Goal: Find specific page/section: Find specific page/section

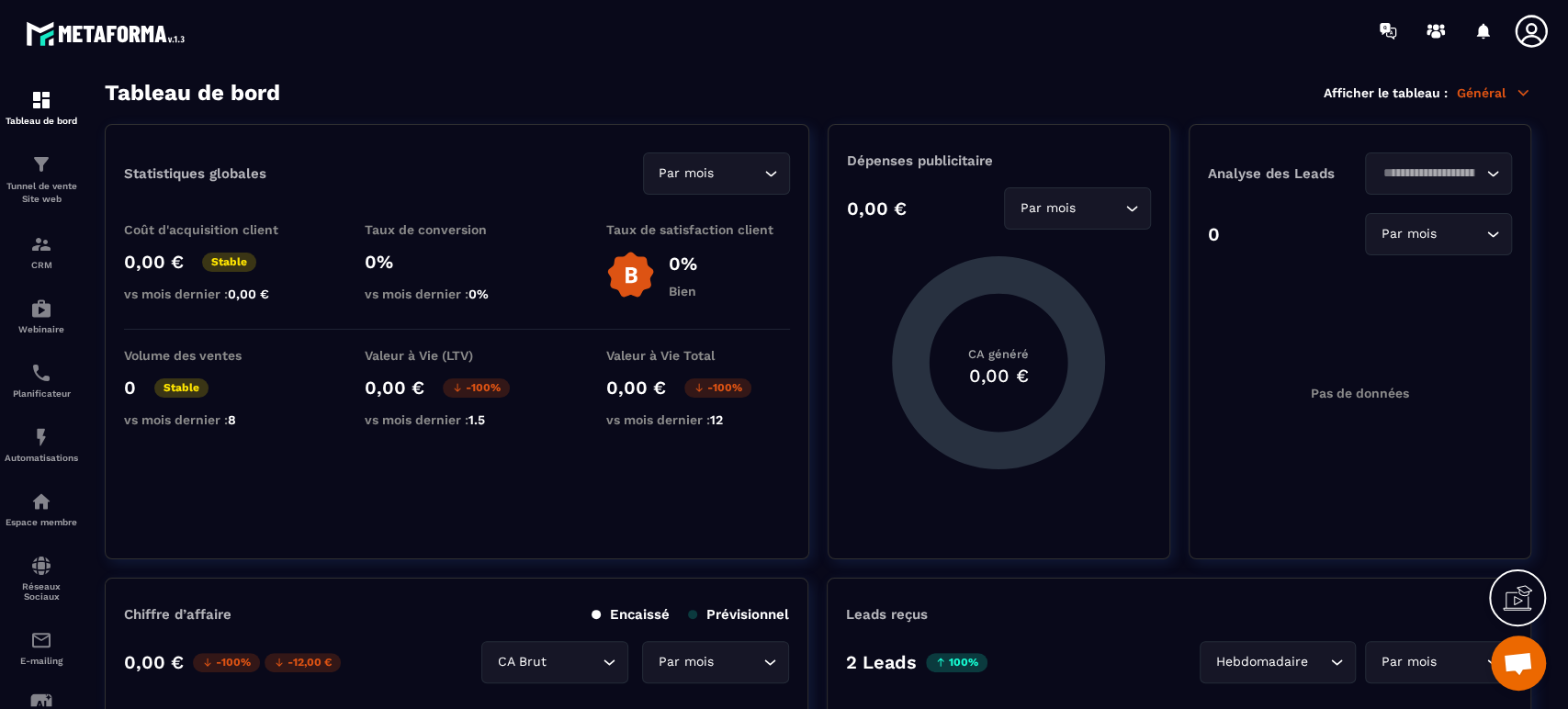
click at [1522, 661] on span "Ouvrir le chat" at bounding box center [1518, 665] width 31 height 26
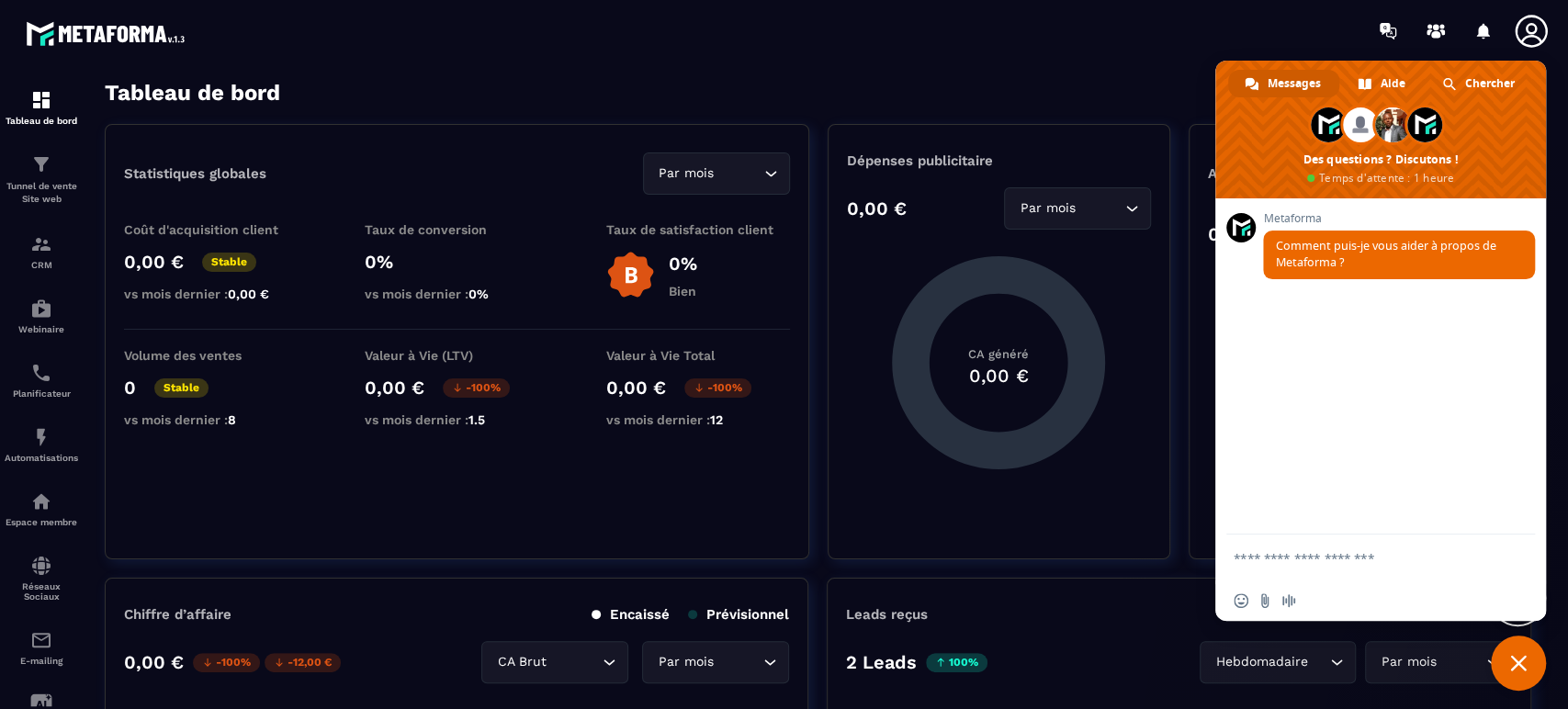
click at [1451, 80] on span at bounding box center [1449, 84] width 14 height 14
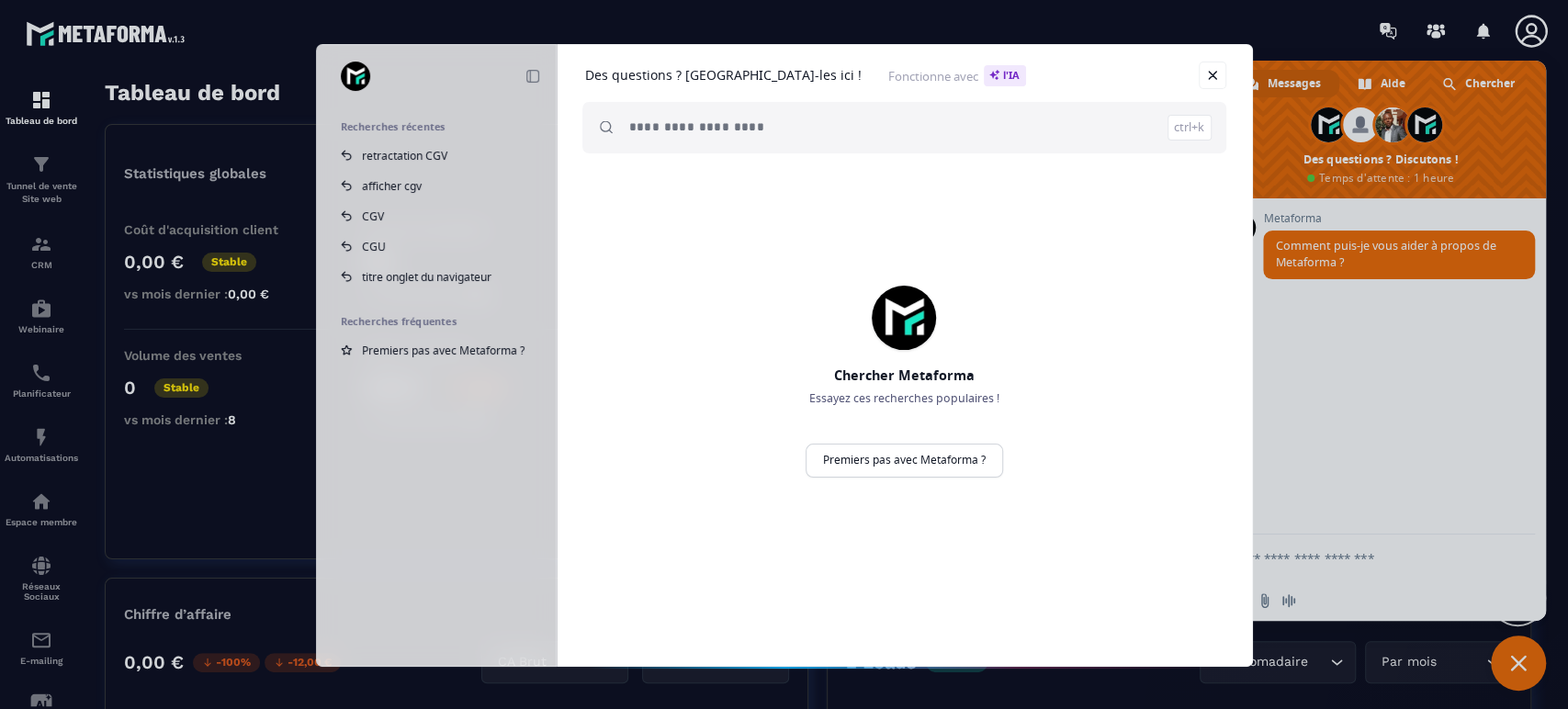
click at [776, 145] on input "search" at bounding box center [920, 127] width 583 height 51
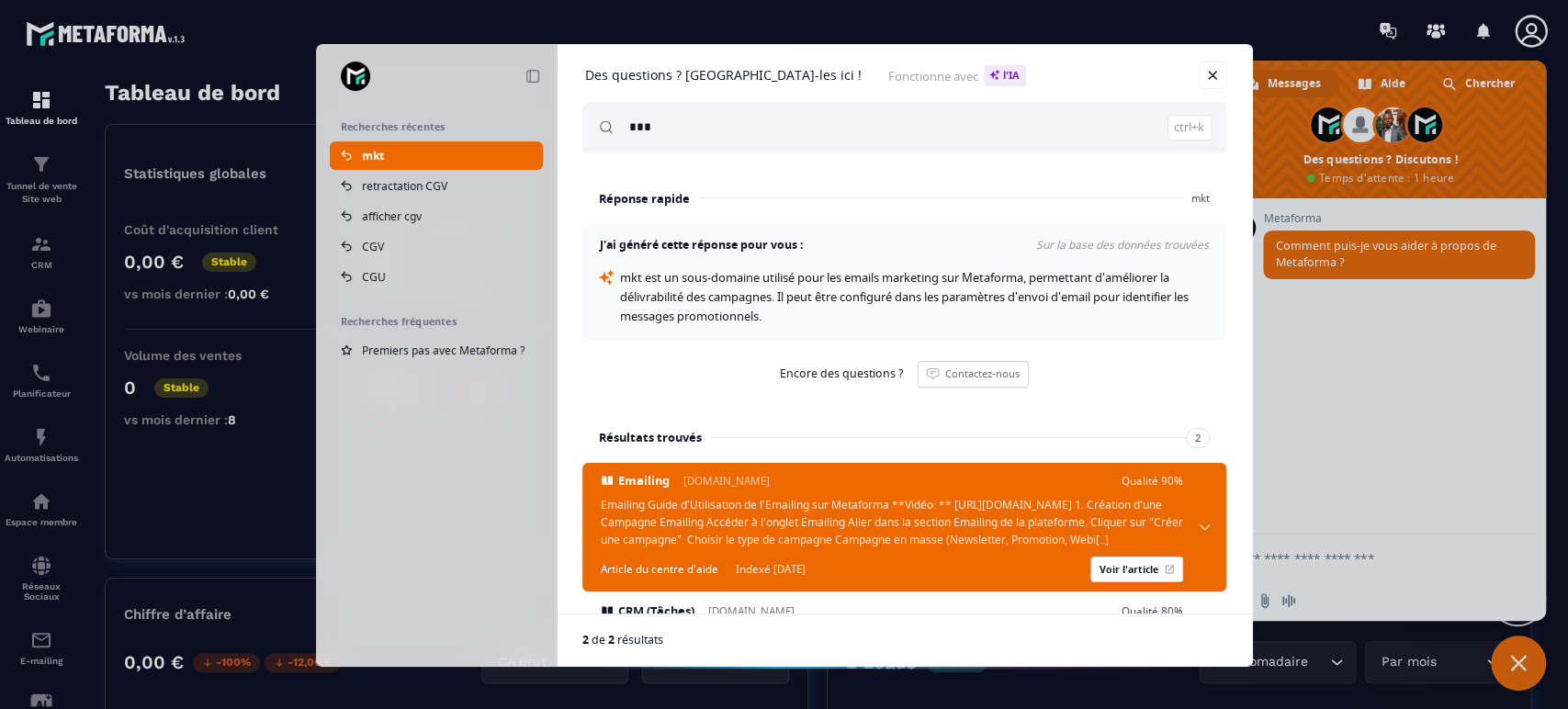
click at [664, 125] on input "***" at bounding box center [920, 127] width 583 height 51
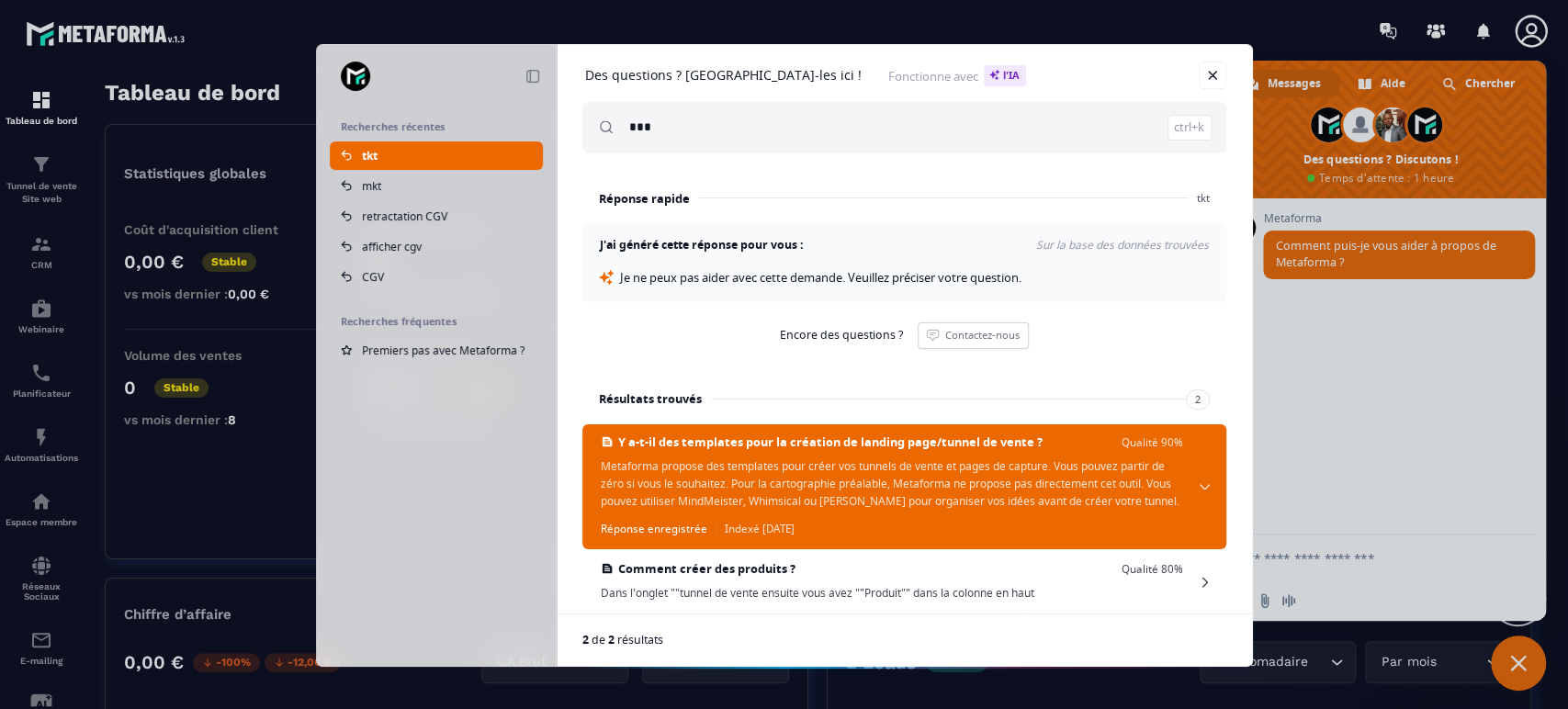
click at [826, 119] on input "***" at bounding box center [920, 127] width 583 height 51
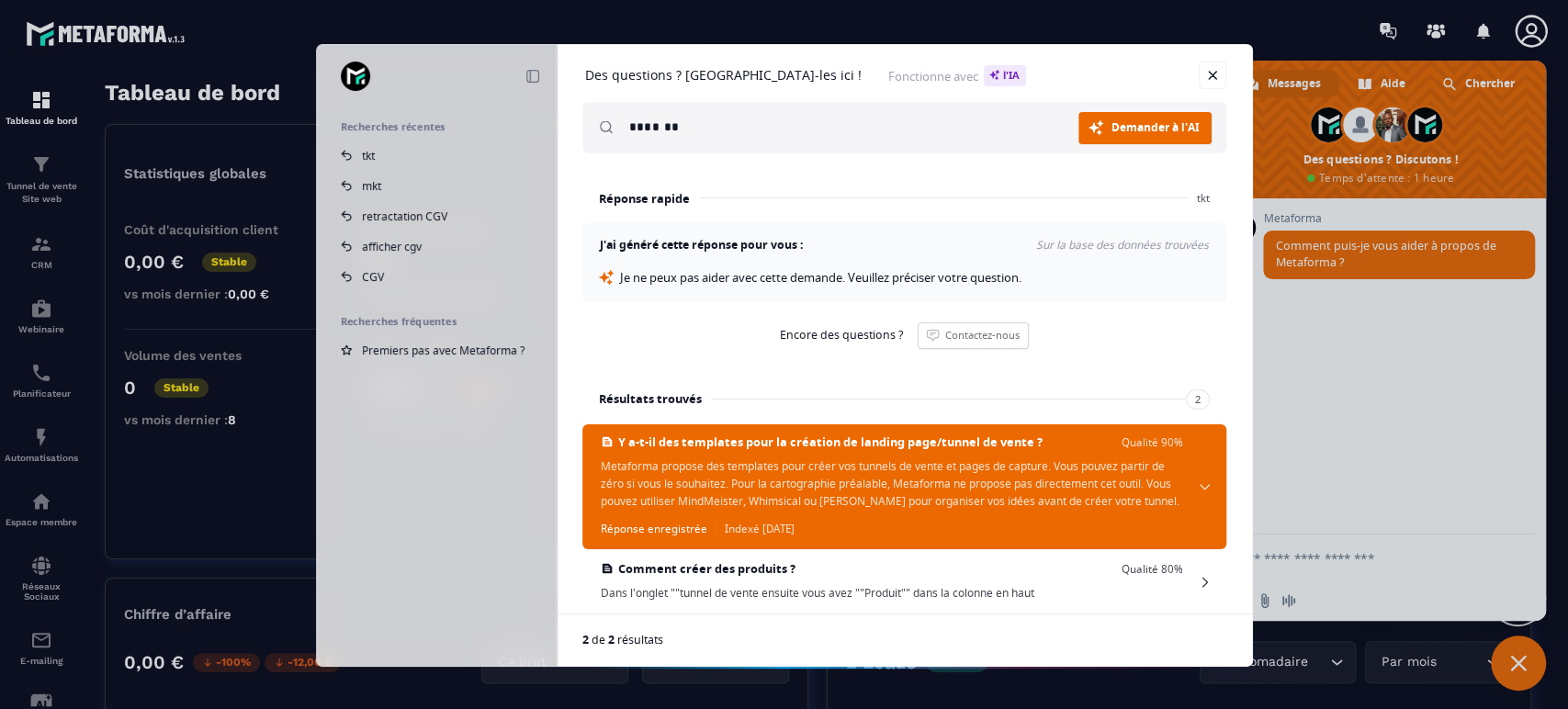
type input "*******"
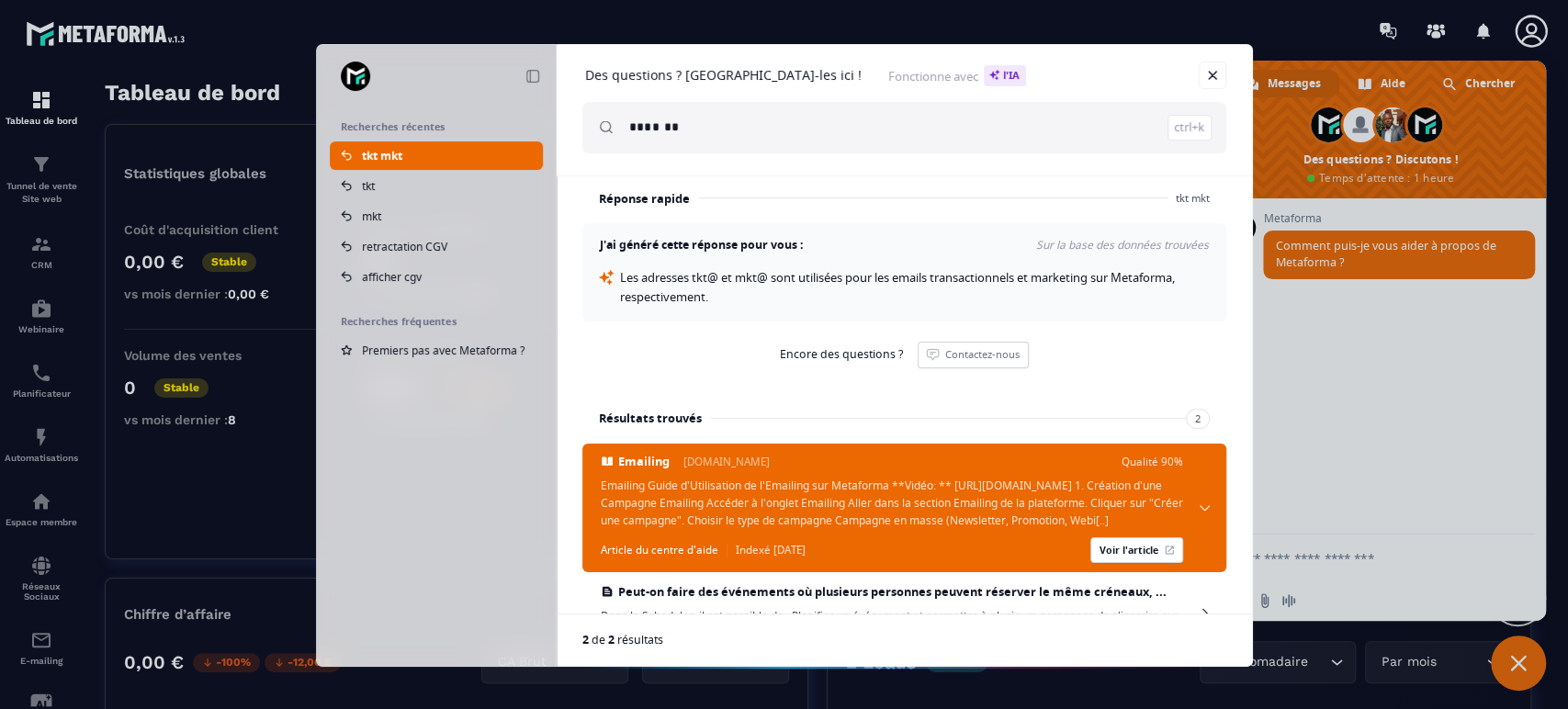
scroll to position [112, 0]
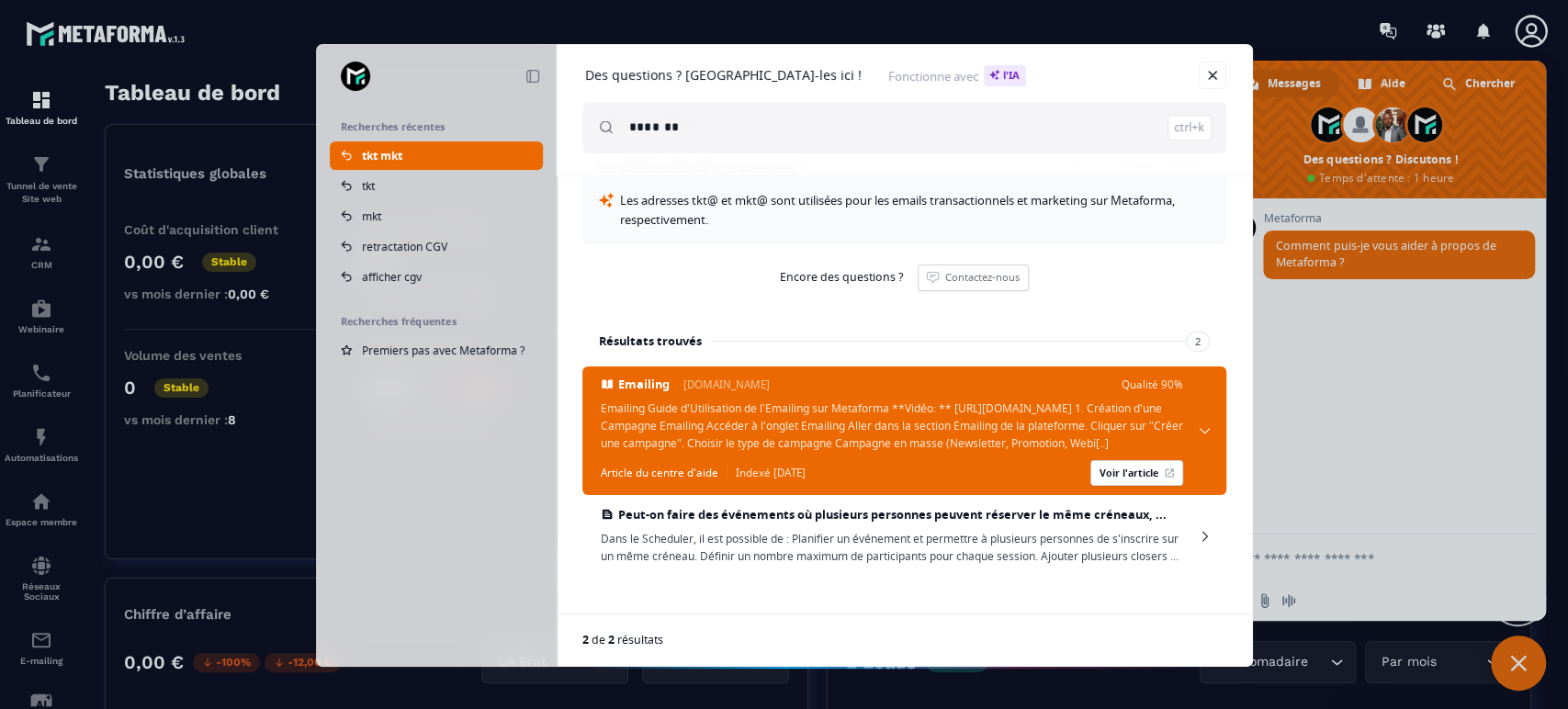
click at [1117, 468] on link "Voir l'article" at bounding box center [1137, 473] width 93 height 26
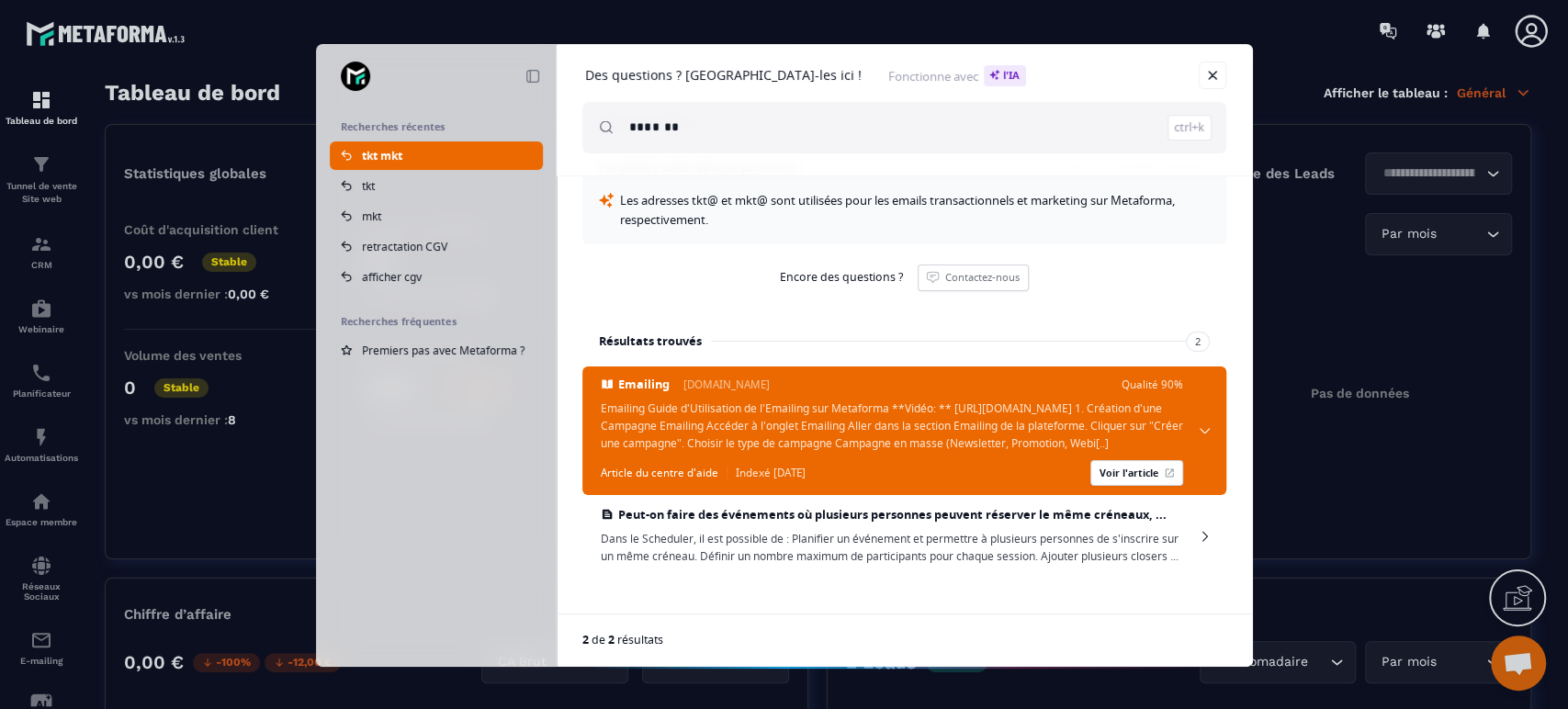
click at [1220, 71] on link "Fermer" at bounding box center [1213, 75] width 28 height 28
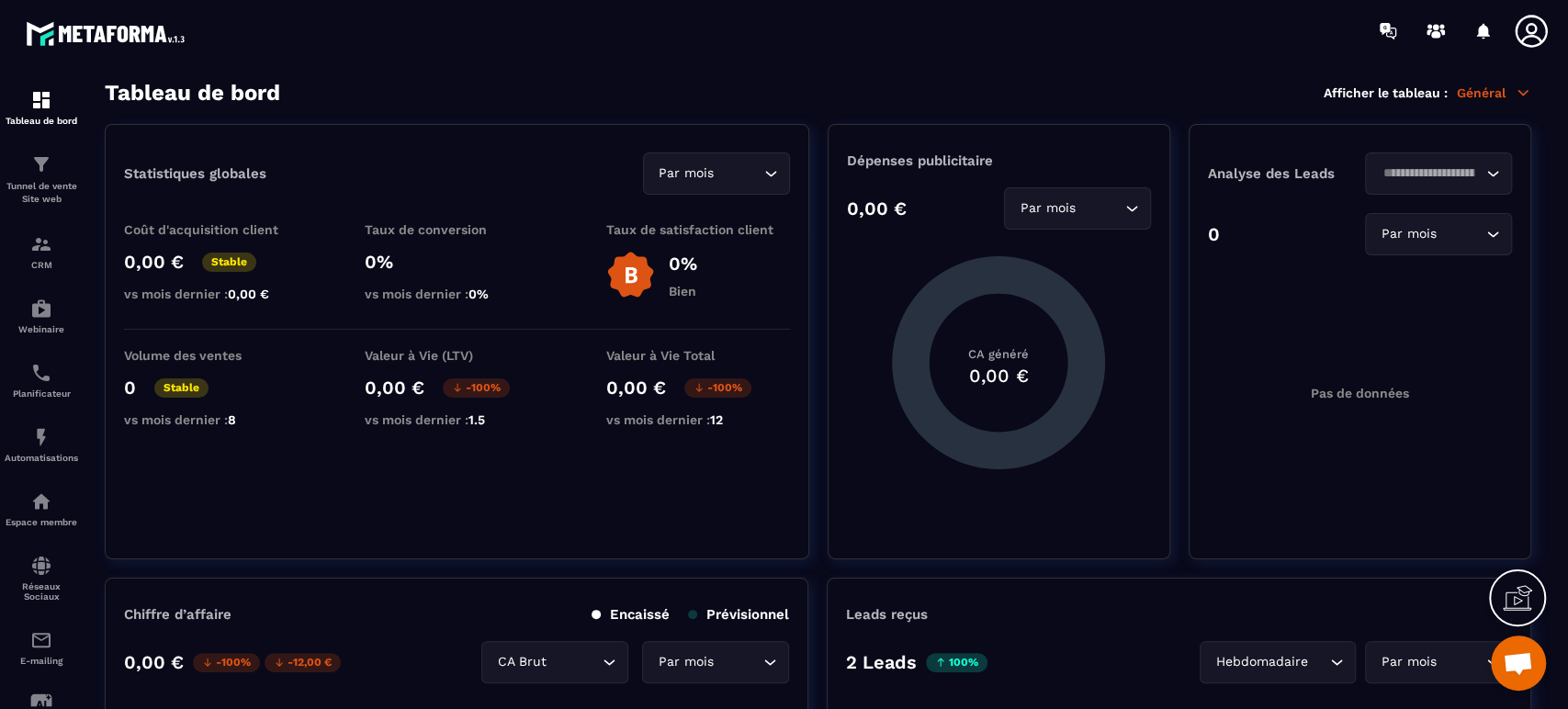
click at [417, 49] on div at bounding box center [891, 31] width 1352 height 61
click at [1534, 34] on icon at bounding box center [1531, 31] width 36 height 36
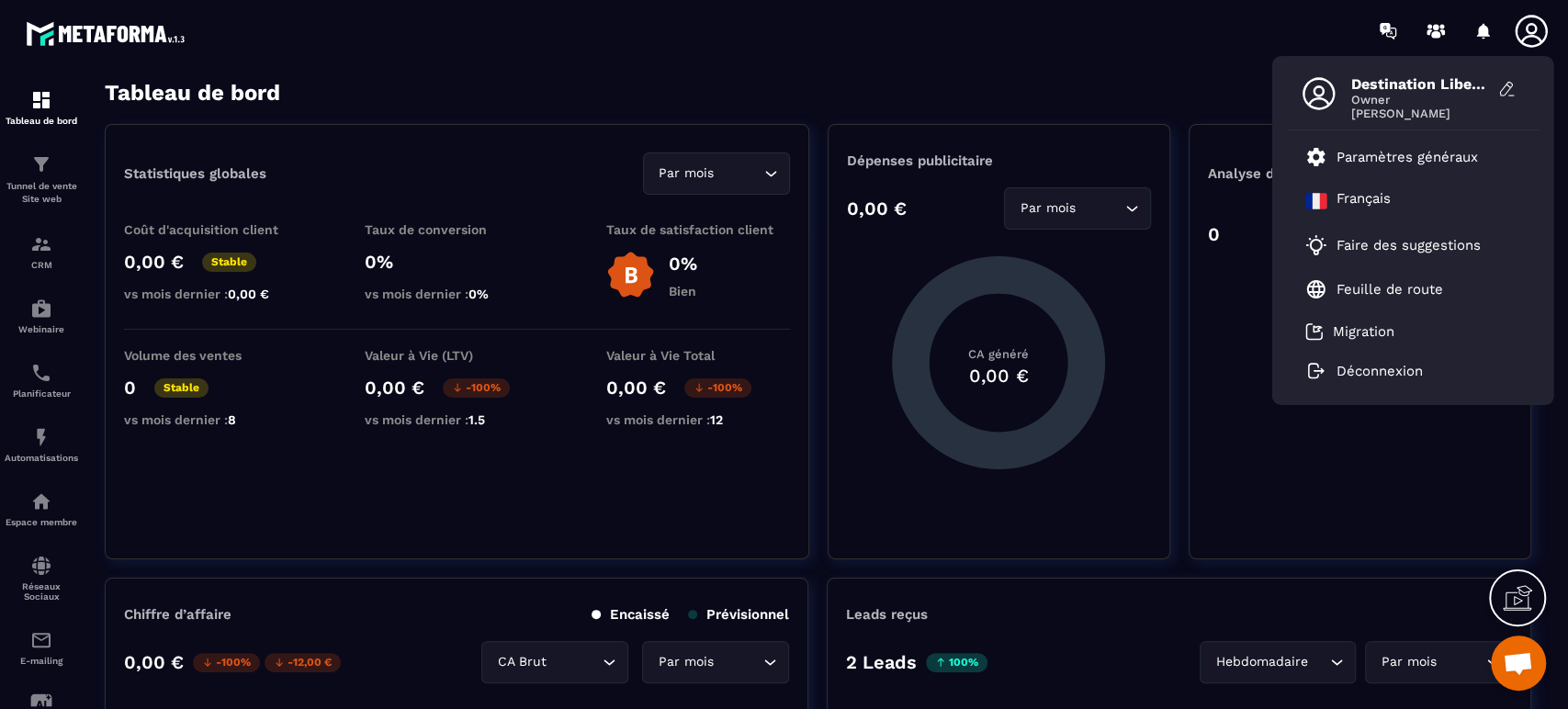
click at [455, 61] on section "Tableau de bord Tunnel de vente Site web CRM Webinaire Planificateur Automatisa…" at bounding box center [784, 394] width 1568 height 667
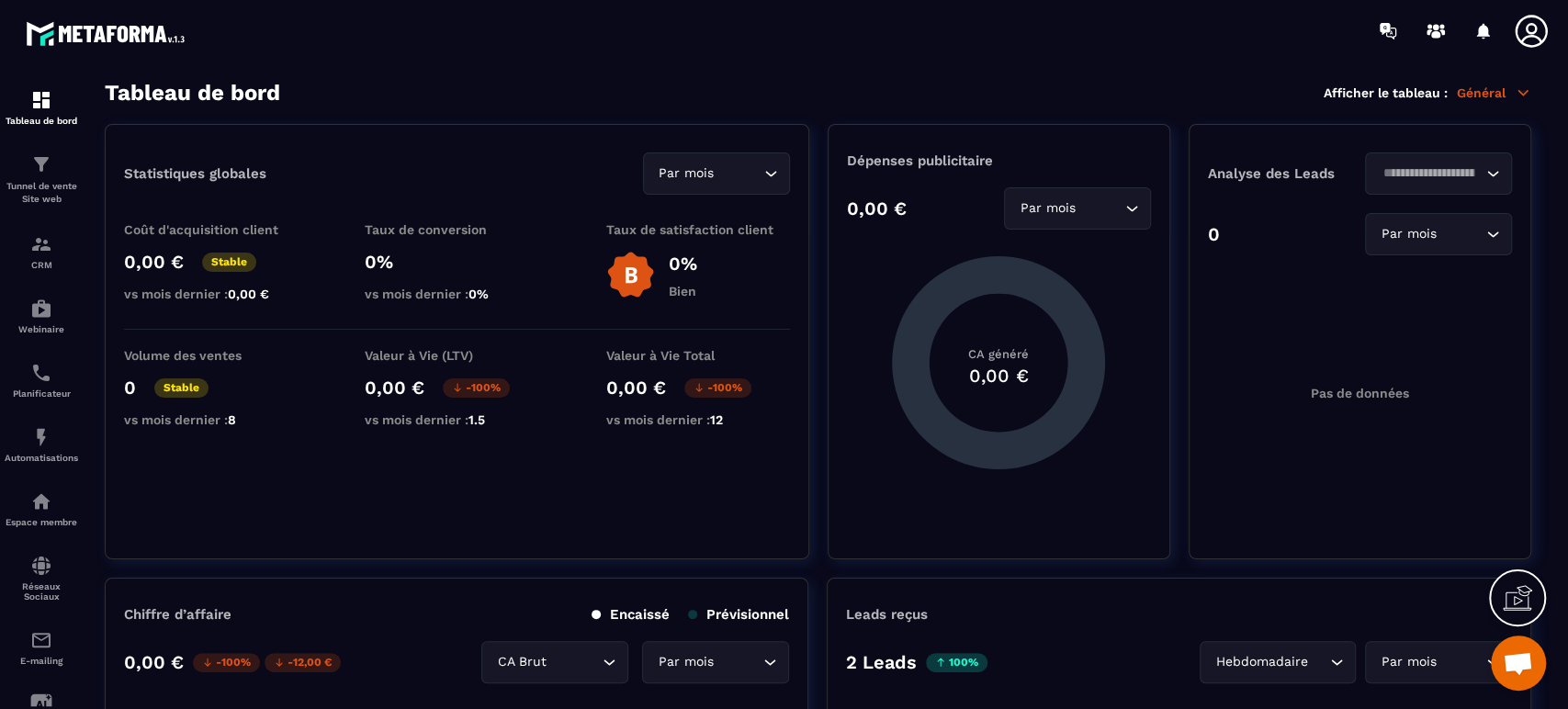
click at [1528, 28] on icon at bounding box center [1531, 31] width 36 height 36
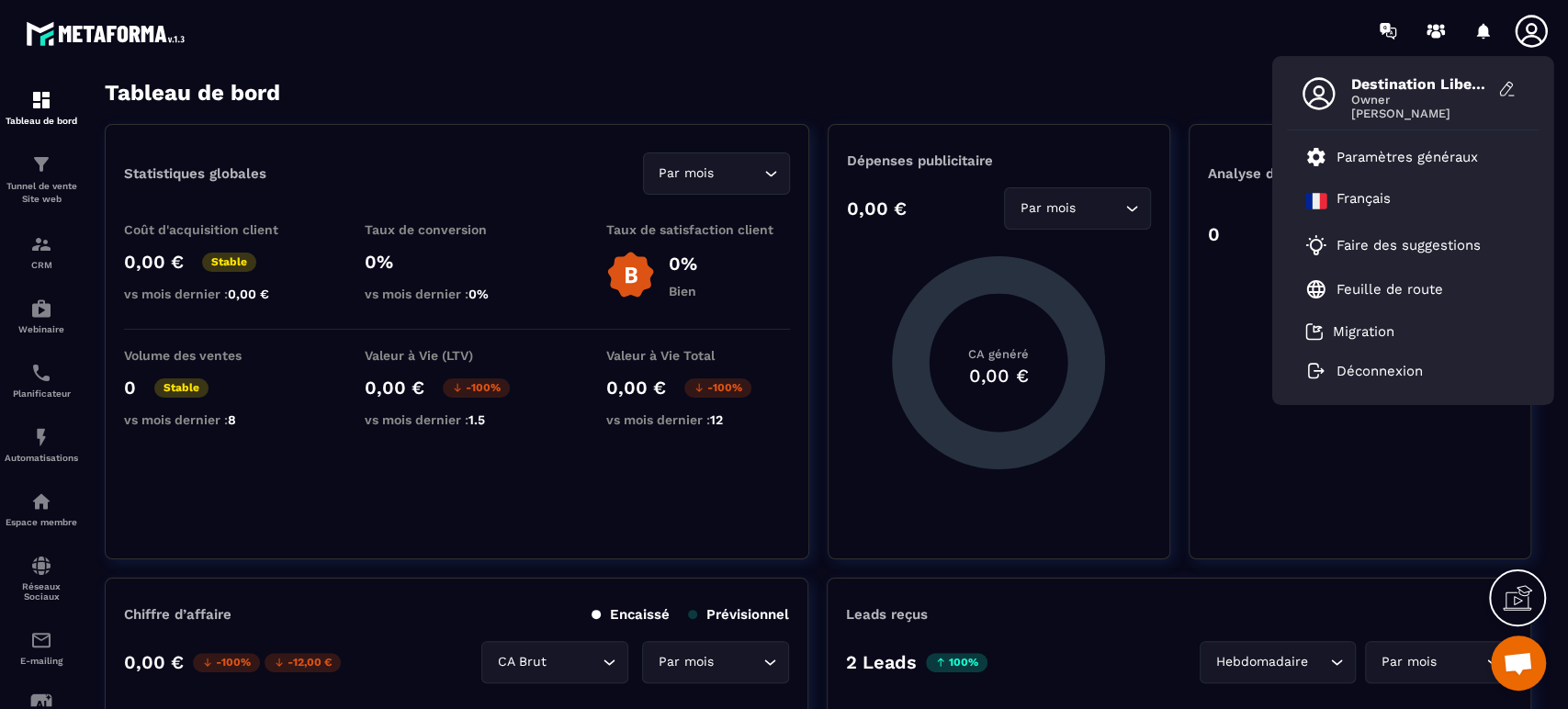
click at [1140, 71] on section "Tableau de bord Tunnel de vente Site web CRM Webinaire Planificateur Automatisa…" at bounding box center [784, 394] width 1568 height 667
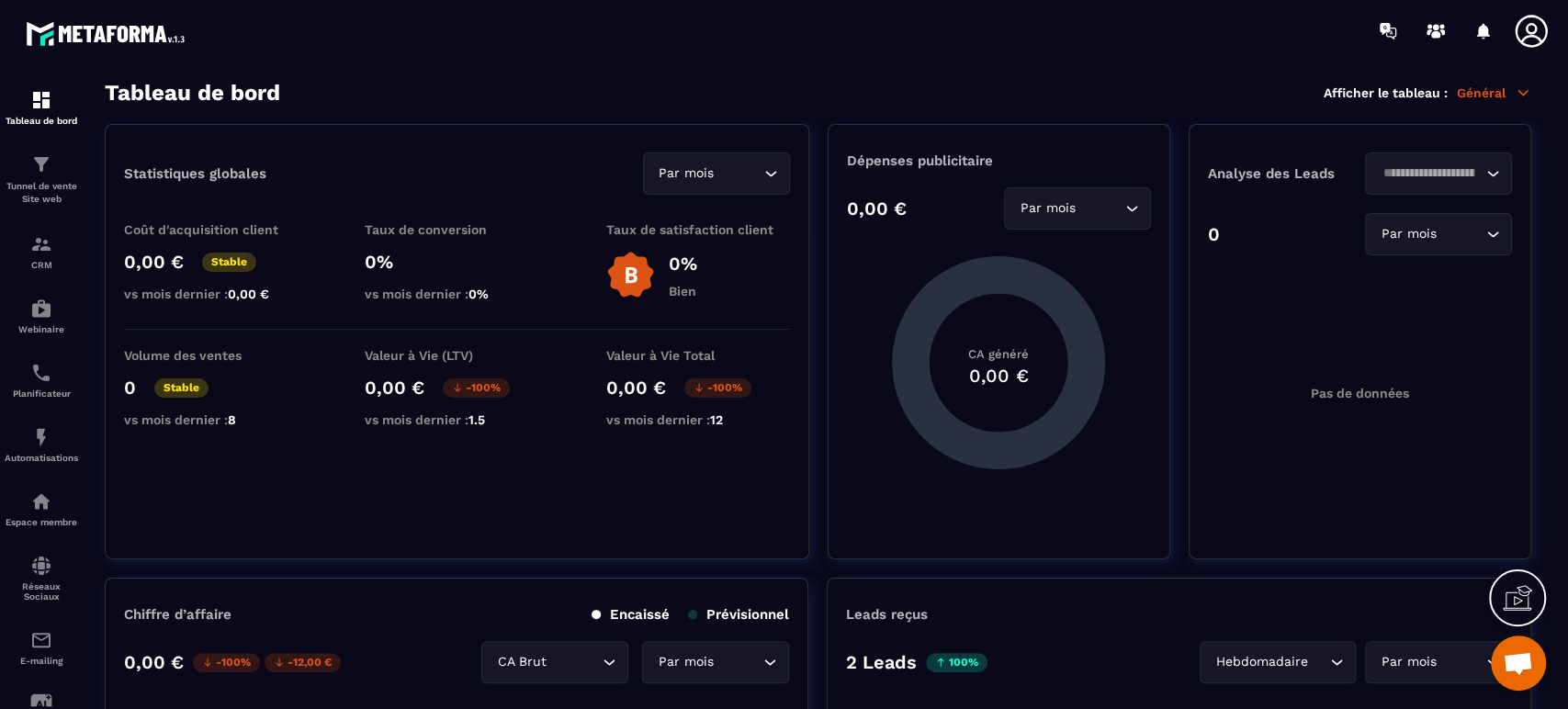
click at [1522, 28] on icon at bounding box center [1531, 31] width 36 height 36
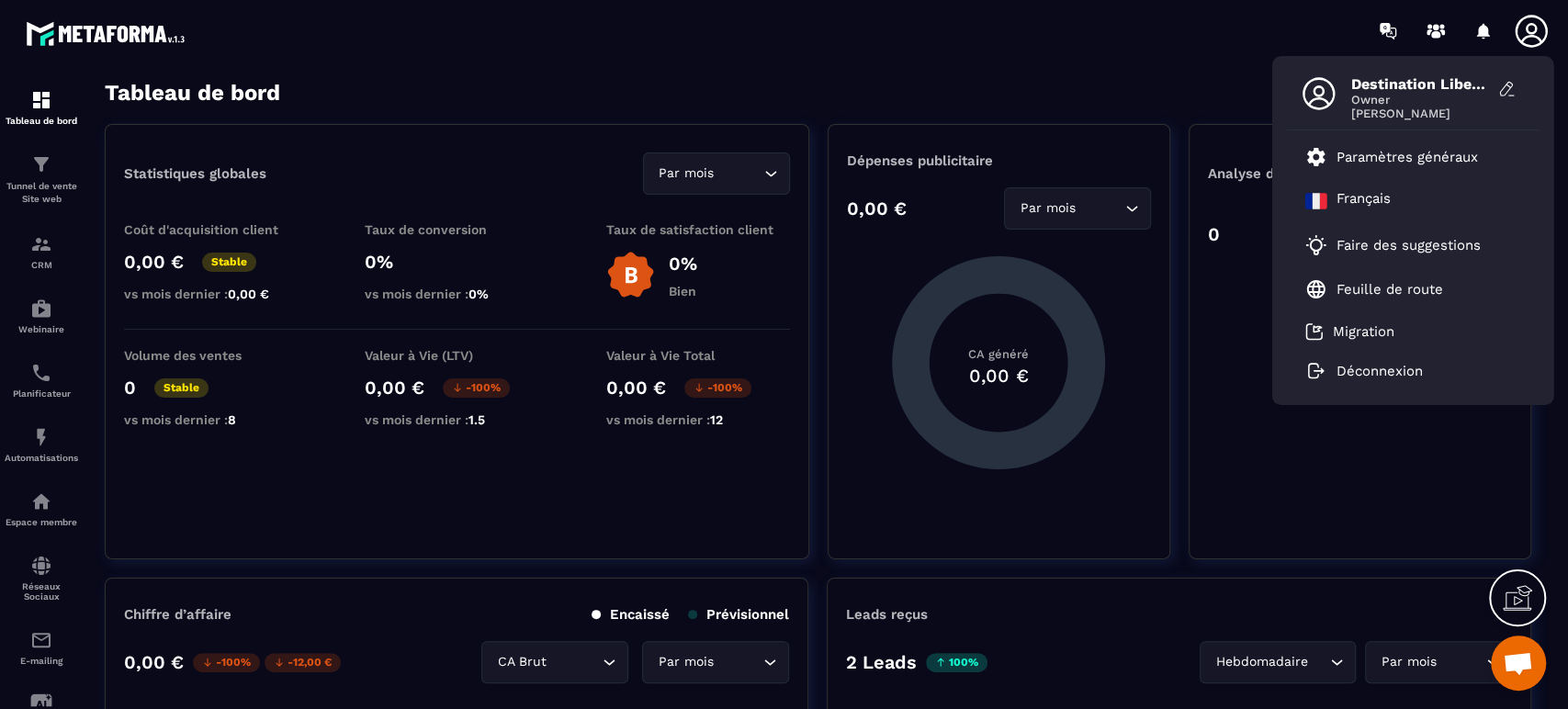
click at [1391, 377] on p "Déconnexion" at bounding box center [1380, 371] width 87 height 17
